Goal: Task Accomplishment & Management: Use online tool/utility

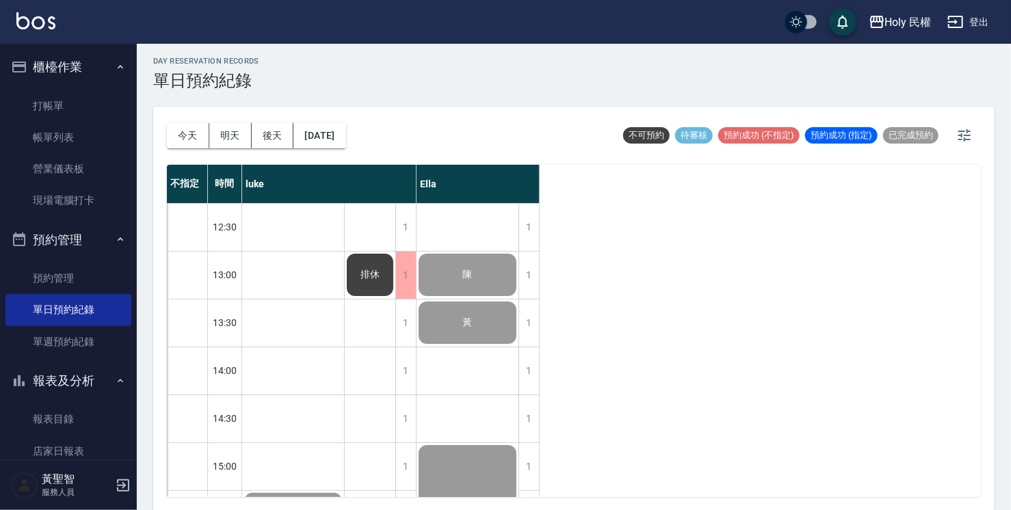
scroll to position [482, 0]
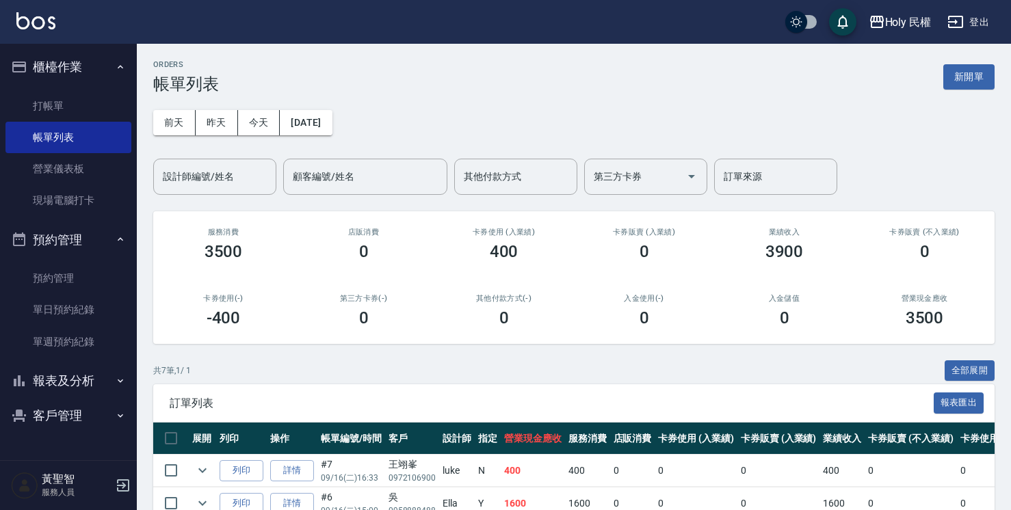
scroll to position [137, 0]
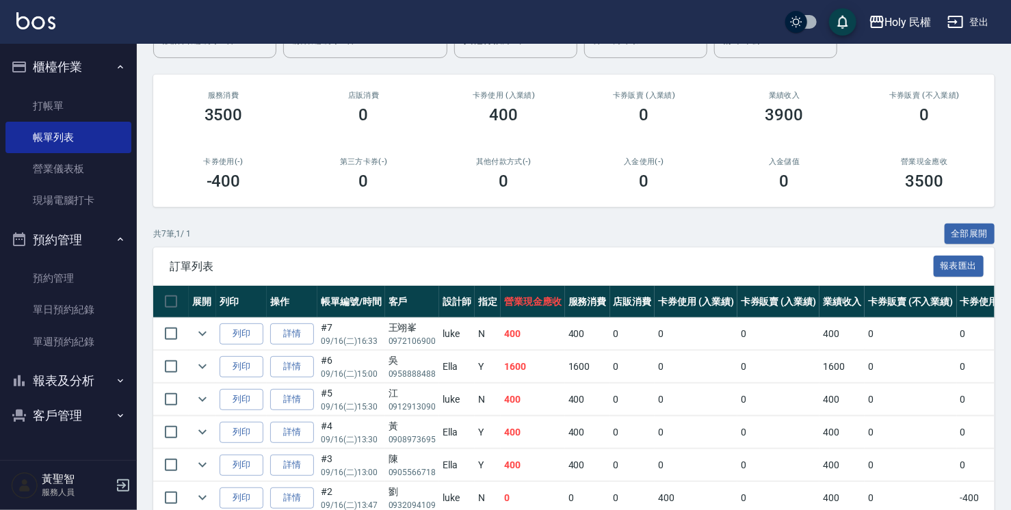
click at [674, 269] on span "訂單列表" at bounding box center [552, 267] width 764 height 14
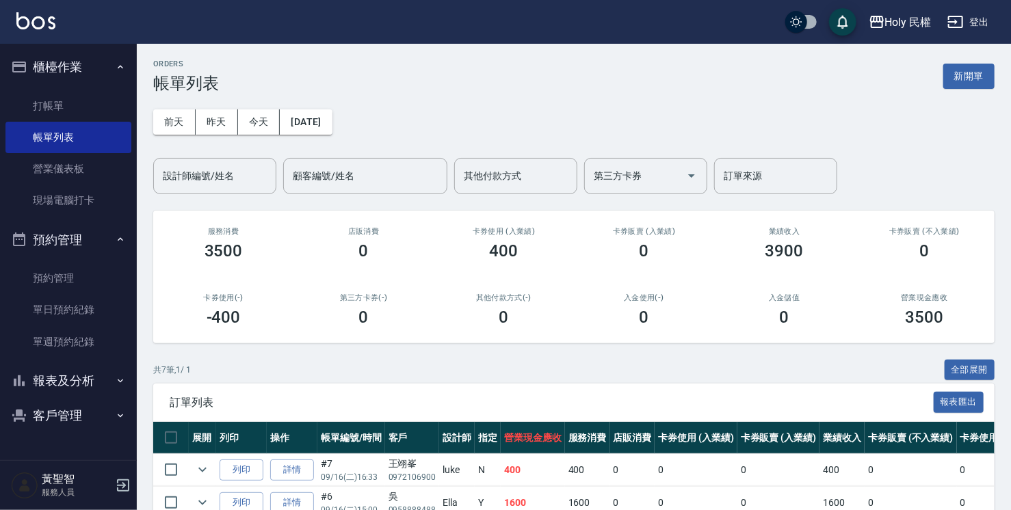
scroll to position [0, 0]
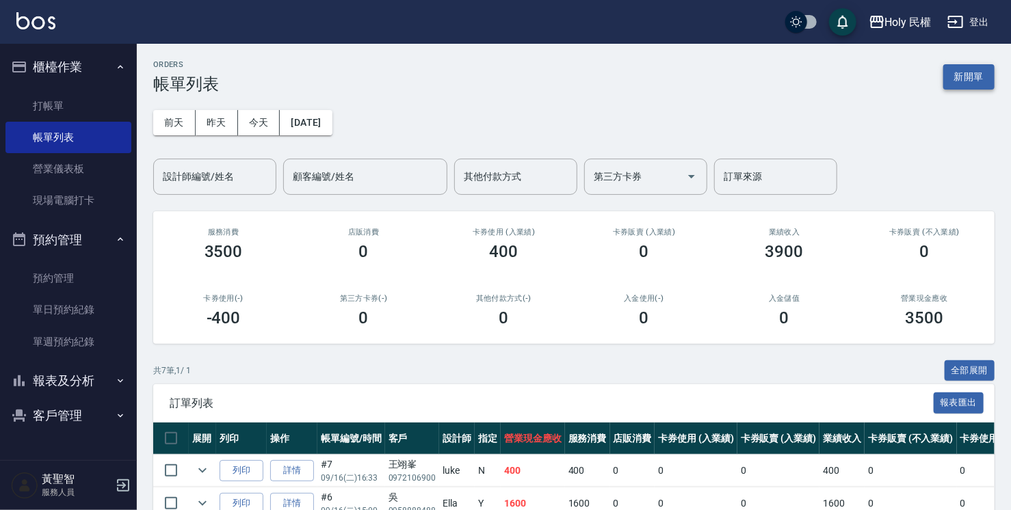
click at [960, 79] on button "新開單" at bounding box center [968, 76] width 51 height 25
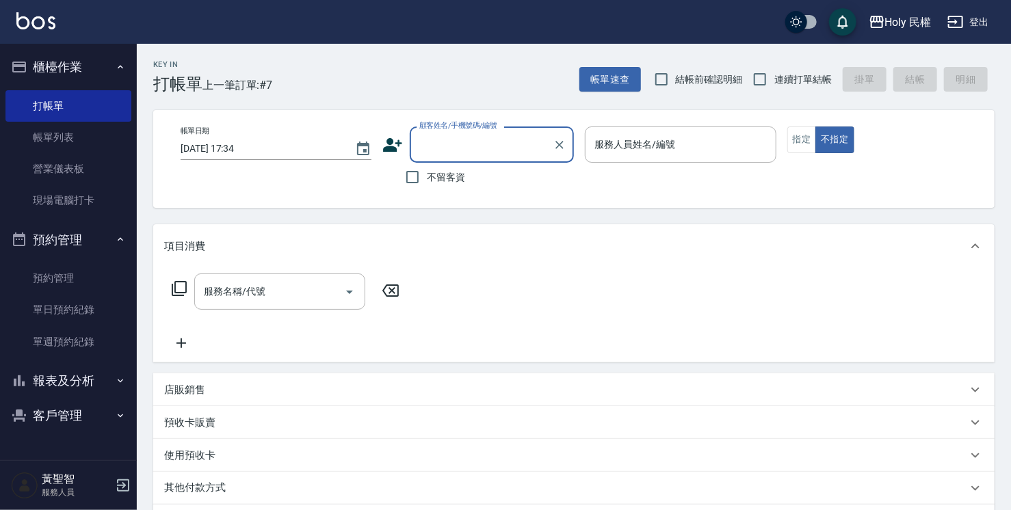
click at [520, 137] on input "顧客姓名/手機號碼/編號" at bounding box center [481, 145] width 131 height 24
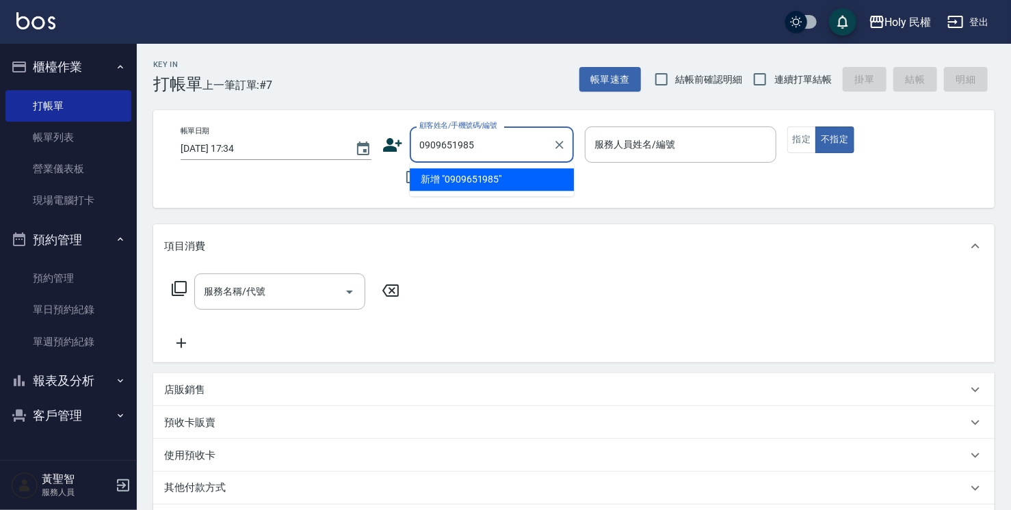
click at [468, 146] on input "0909651985" at bounding box center [481, 145] width 131 height 24
click at [498, 176] on li "黎/0909651995/" at bounding box center [492, 179] width 164 height 23
type input "黎/0909651995/"
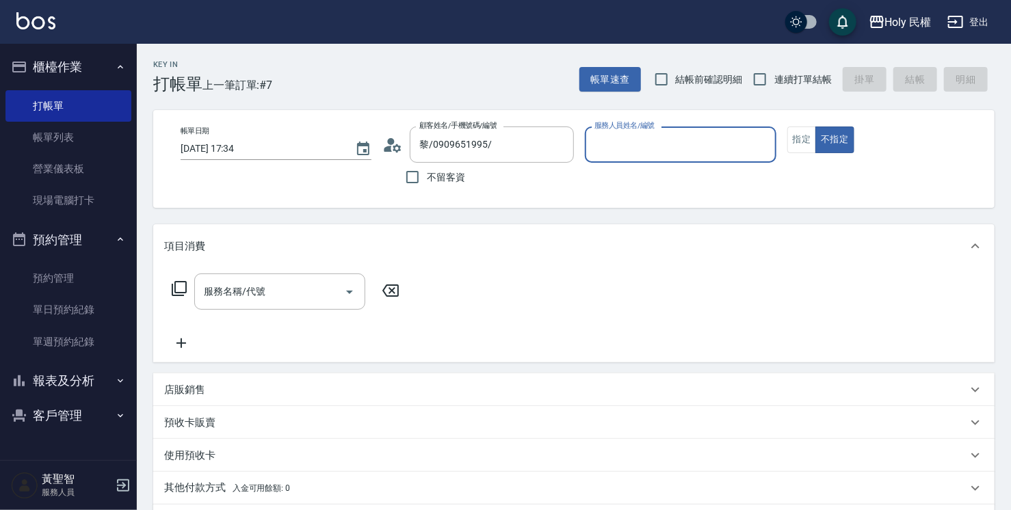
click at [705, 141] on input "服務人員姓名/編號" at bounding box center [680, 145] width 179 height 24
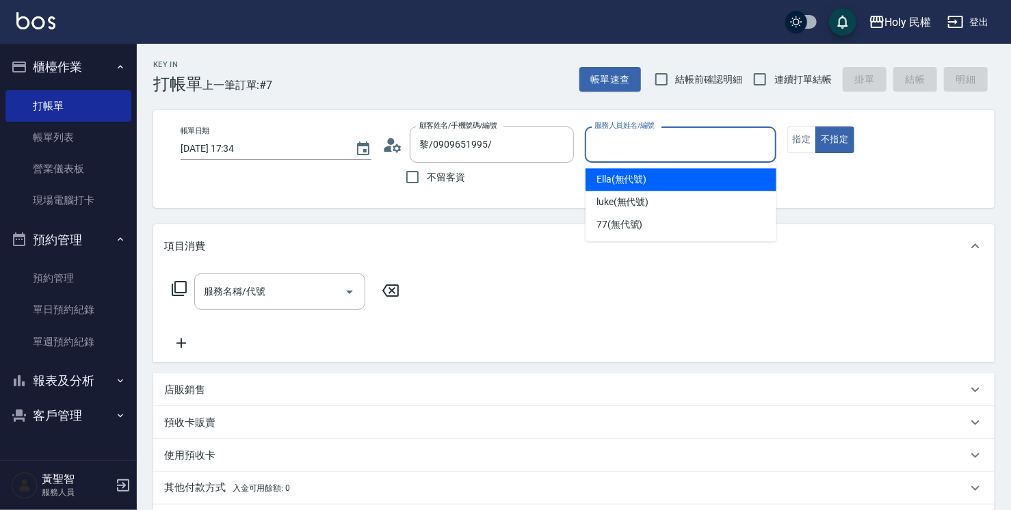
click at [689, 185] on div "Ella (無代號)" at bounding box center [680, 179] width 191 height 23
type input "Ella(無代號)"
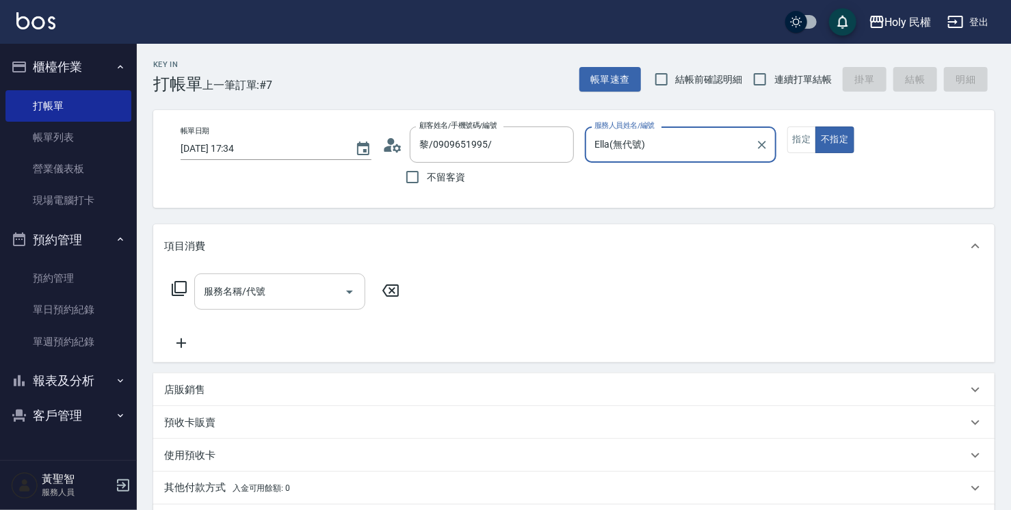
click at [234, 291] on div "服務名稱/代號 服務名稱/代號" at bounding box center [279, 292] width 171 height 36
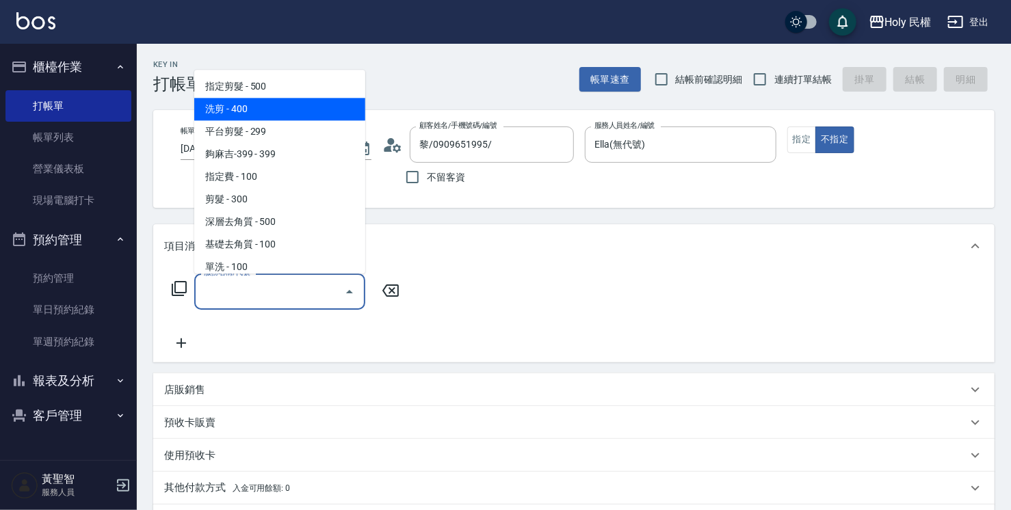
click at [287, 112] on span "洗剪 - 400" at bounding box center [279, 109] width 171 height 23
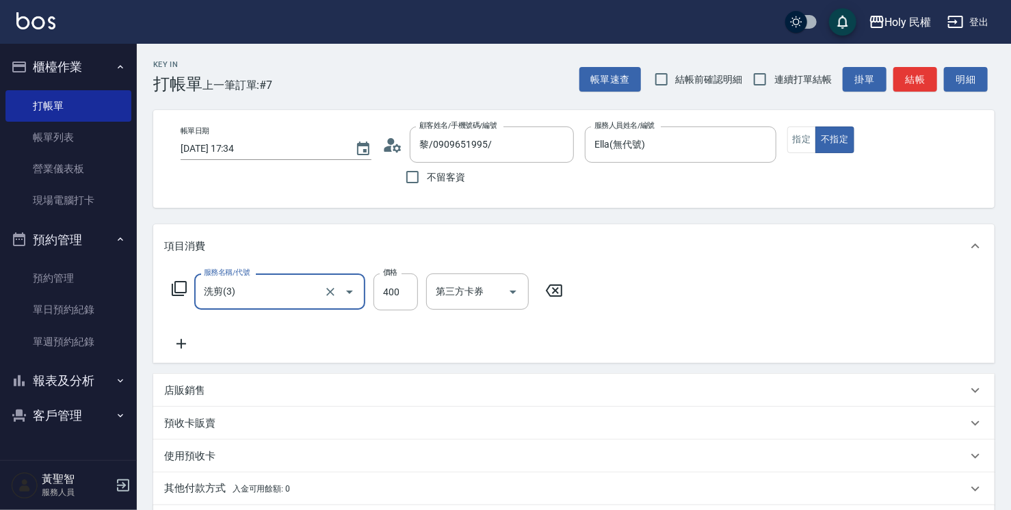
type input "洗剪(3)"
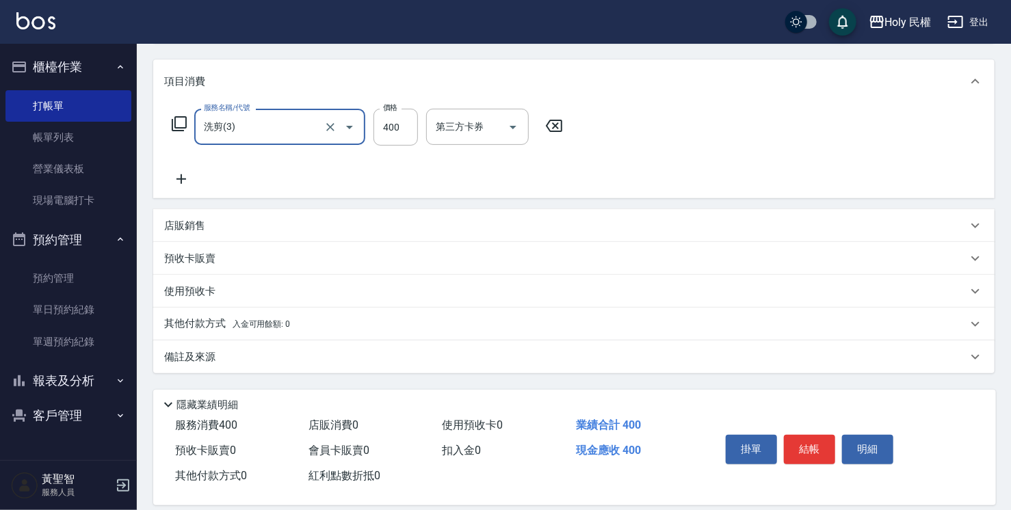
scroll to position [181, 0]
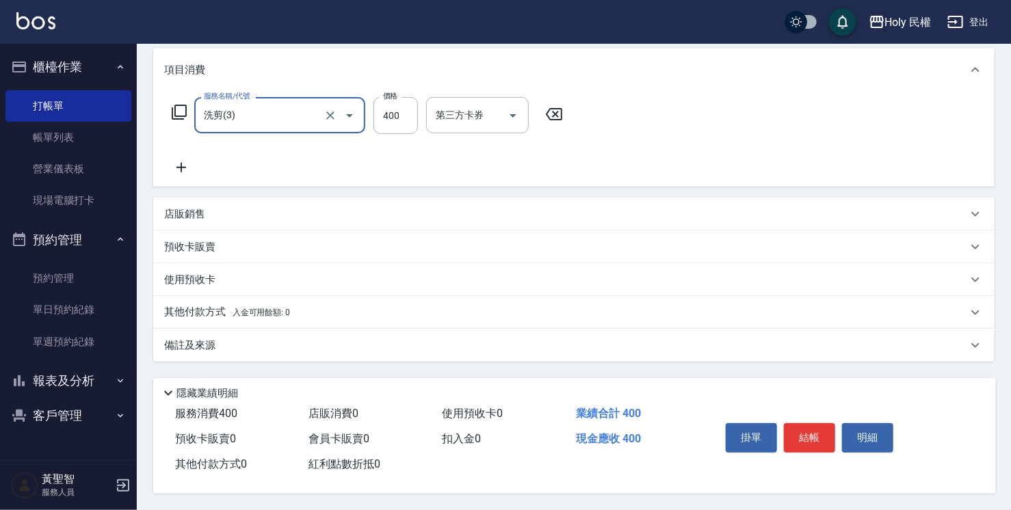
click at [504, 341] on div "備註及來源" at bounding box center [565, 346] width 803 height 14
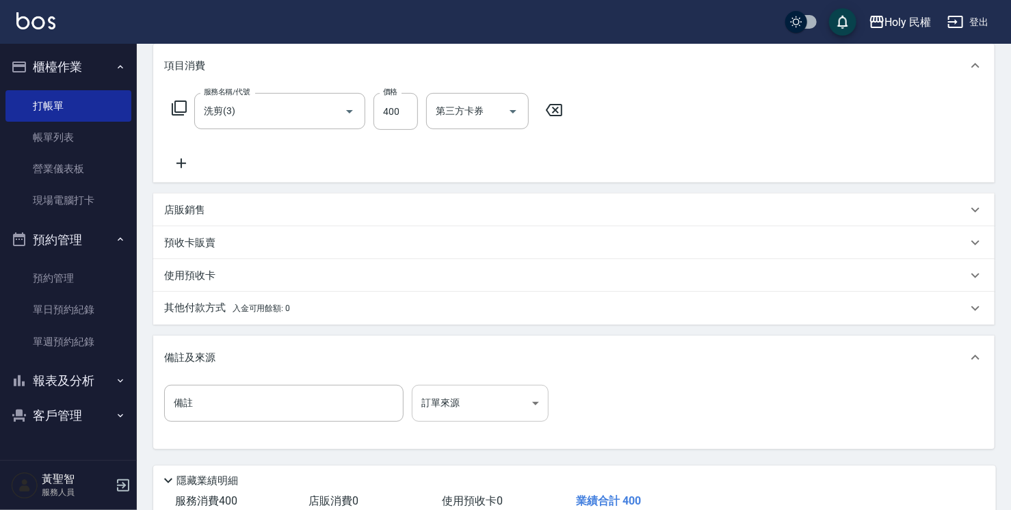
click at [497, 409] on body "Holy 民權 登出 櫃檯作業 打帳單 帳單列表 營業儀表板 現場電腦打卡 預約管理 預約管理 單日預約紀錄 單週預約紀錄 報表及分析 報表目錄 店家日報表 …" at bounding box center [505, 208] width 1011 height 778
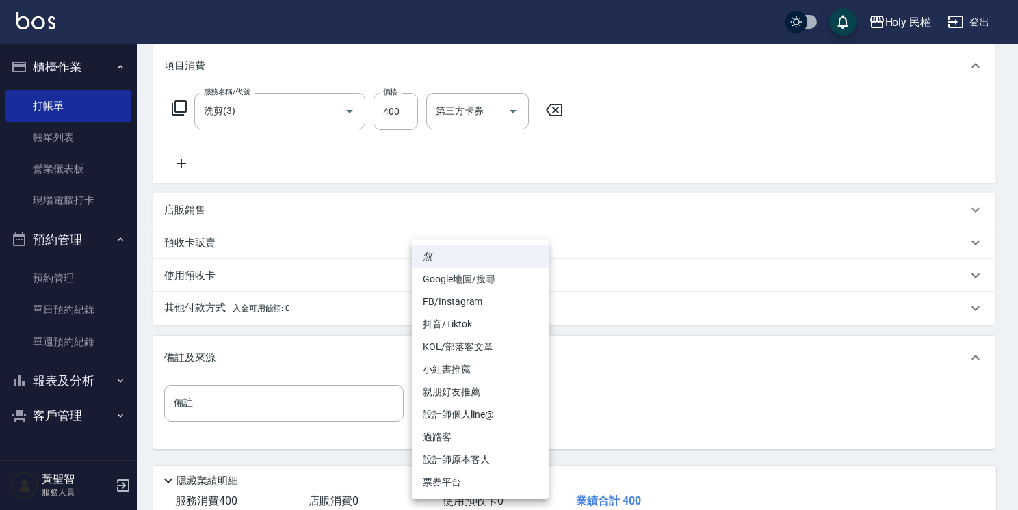
click at [490, 434] on li "過路客" at bounding box center [480, 437] width 137 height 23
type input "過路客"
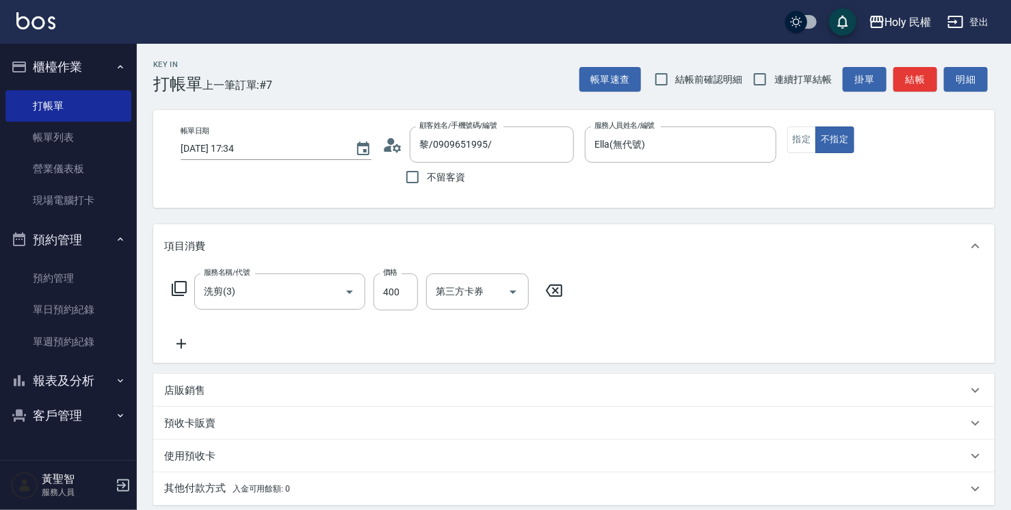
scroll to position [205, 0]
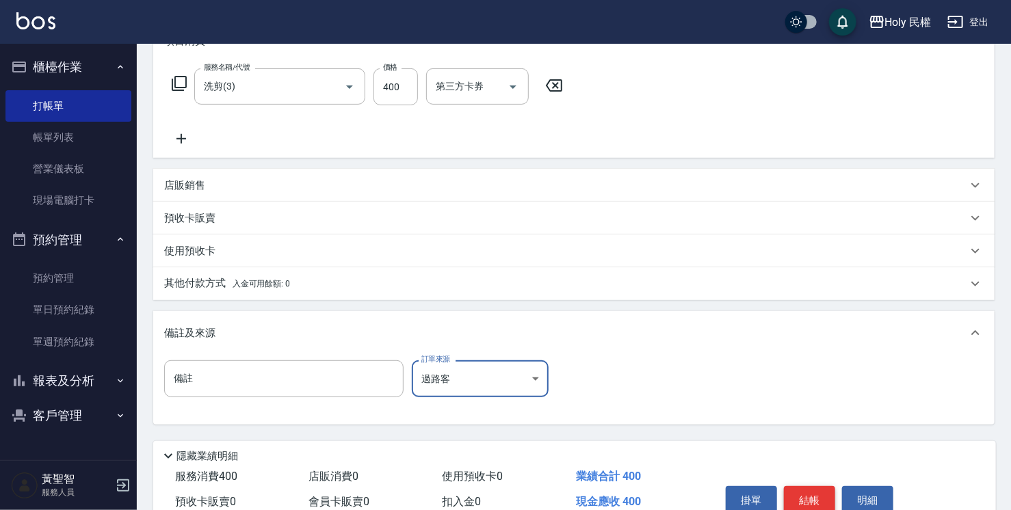
click at [796, 499] on button "結帳" at bounding box center [809, 500] width 51 height 29
